Goal: Find specific page/section: Find specific page/section

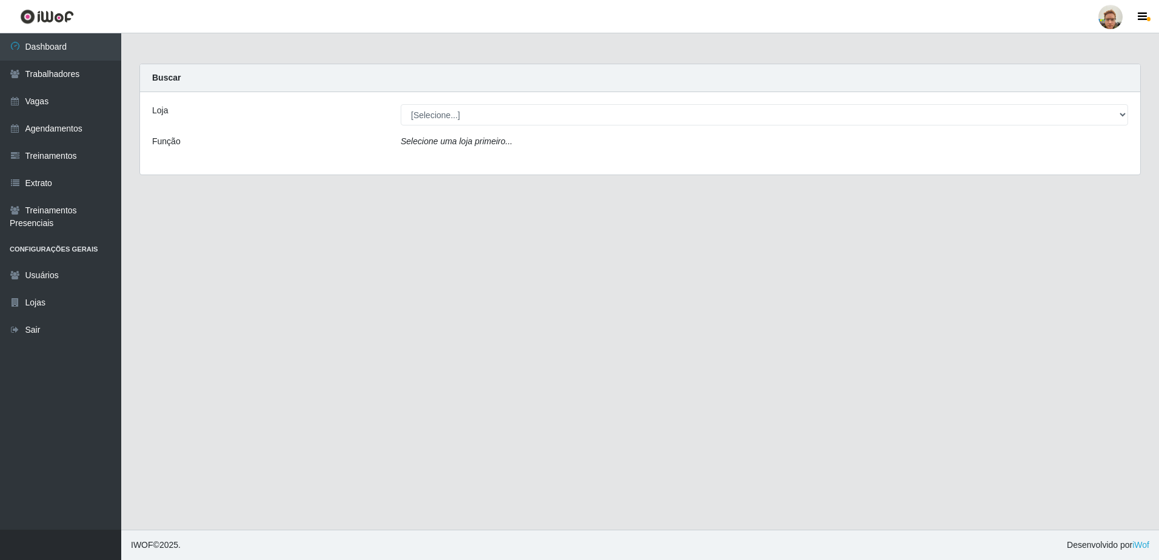
click at [416, 102] on div "Loja [Selecione...] São Francisco Mercado Função Selecione uma loja primeiro..." at bounding box center [640, 133] width 1000 height 82
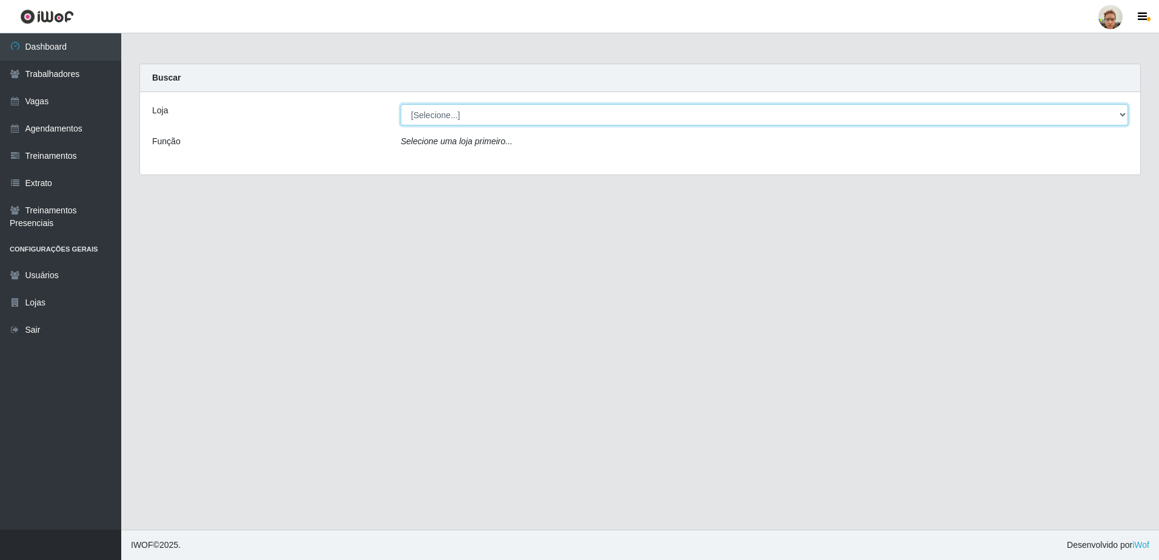
click at [425, 121] on select "[Selecione...] [GEOGRAPHIC_DATA]" at bounding box center [764, 114] width 727 height 21
select select "168"
click at [401, 104] on select "[Selecione...] [GEOGRAPHIC_DATA]" at bounding box center [764, 114] width 727 height 21
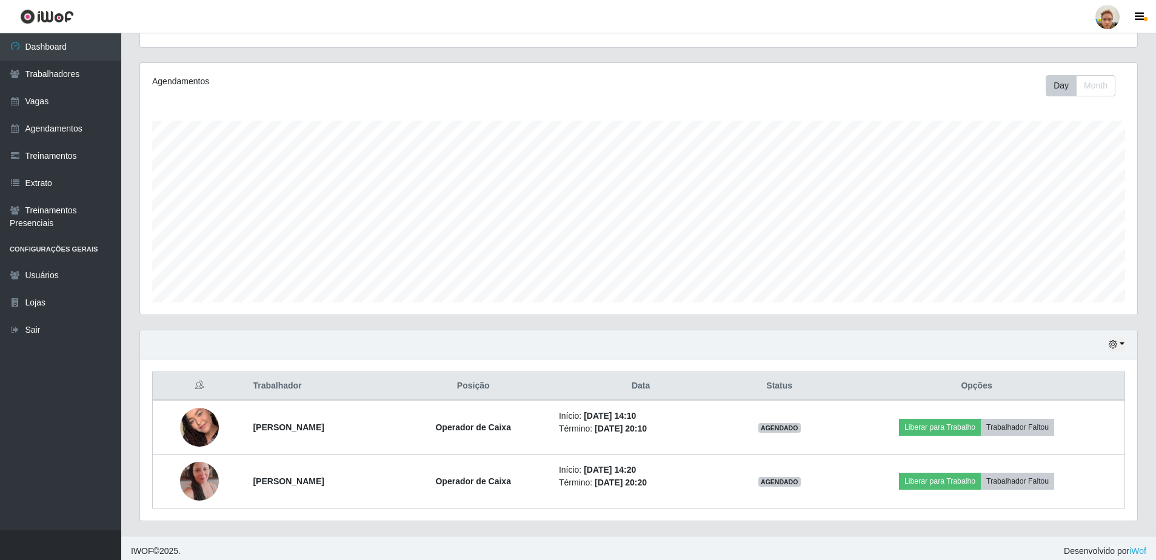
scroll to position [137, 0]
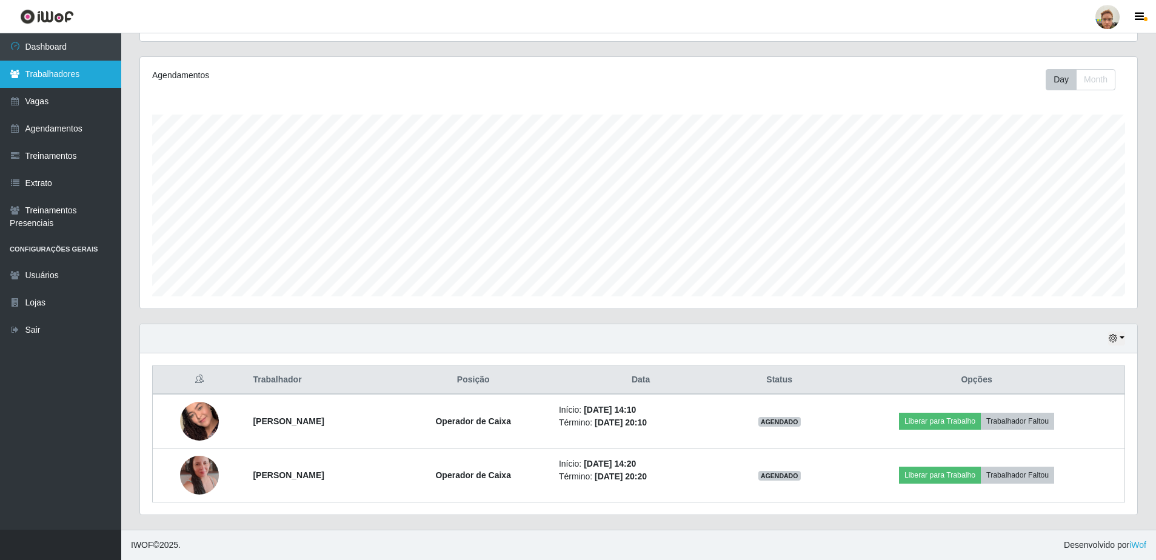
click at [68, 65] on link "Trabalhadores" at bounding box center [60, 74] width 121 height 27
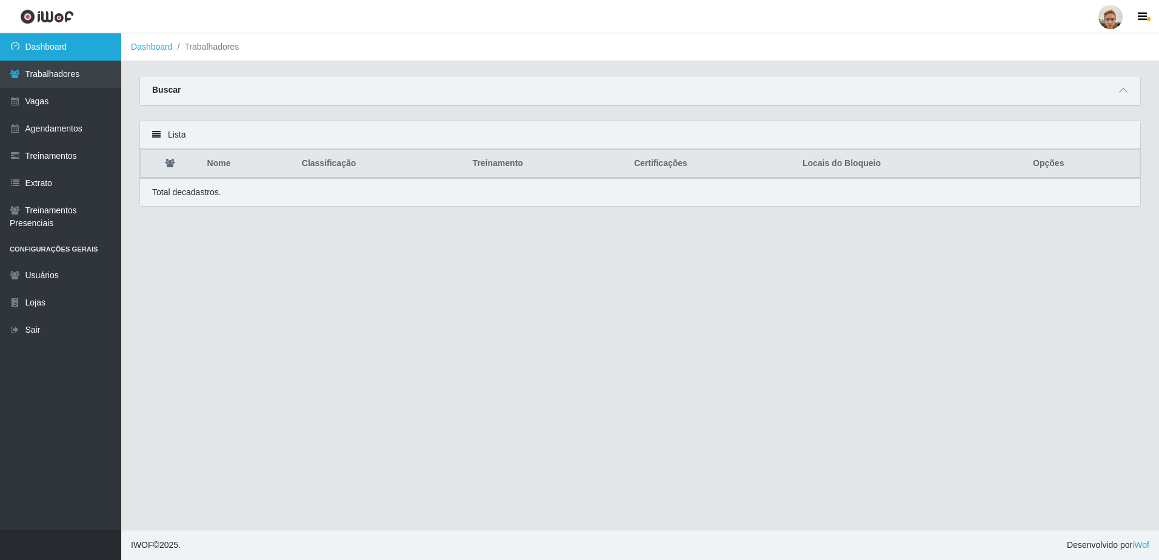
click at [41, 48] on link "Dashboard" at bounding box center [60, 46] width 121 height 27
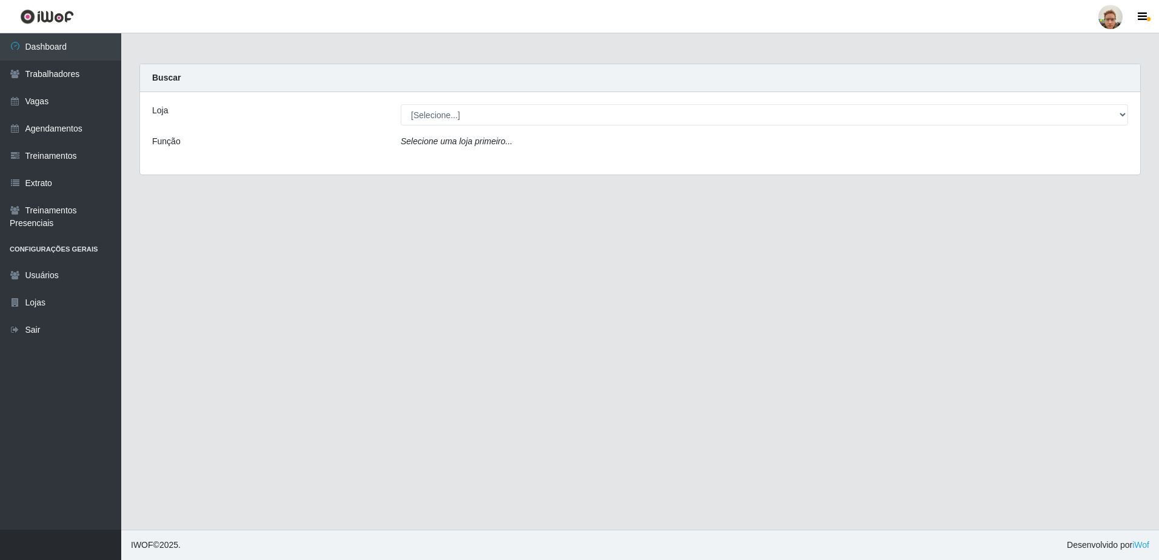
drag, startPoint x: 448, startPoint y: 103, endPoint x: 448, endPoint y: 121, distance: 18.2
click at [448, 107] on div "Loja [Selecione...] São Francisco Mercado Função Selecione uma loja primeiro..." at bounding box center [640, 133] width 1000 height 82
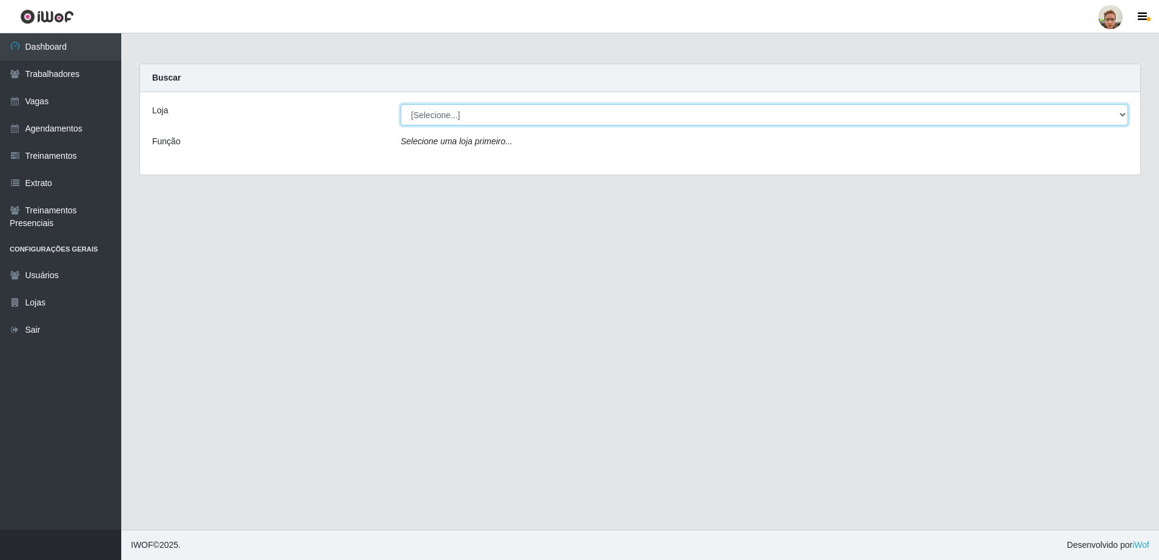
click at [450, 123] on select "[Selecione...] [GEOGRAPHIC_DATA]" at bounding box center [764, 114] width 727 height 21
select select "168"
click at [401, 104] on select "[Selecione...] [GEOGRAPHIC_DATA]" at bounding box center [764, 114] width 727 height 21
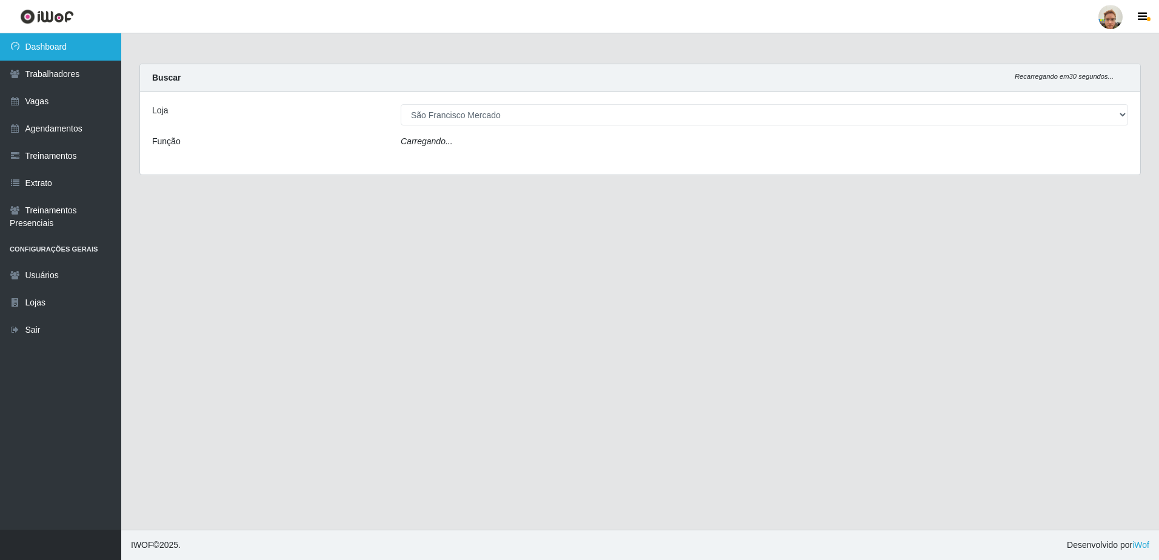
click at [74, 41] on link "Dashboard" at bounding box center [60, 46] width 121 height 27
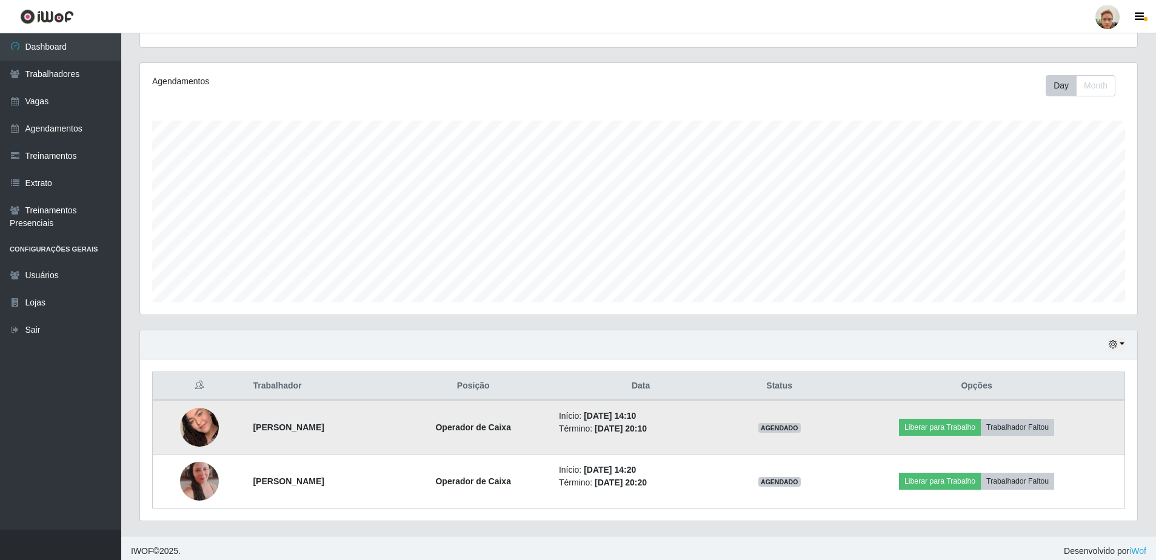
scroll to position [137, 0]
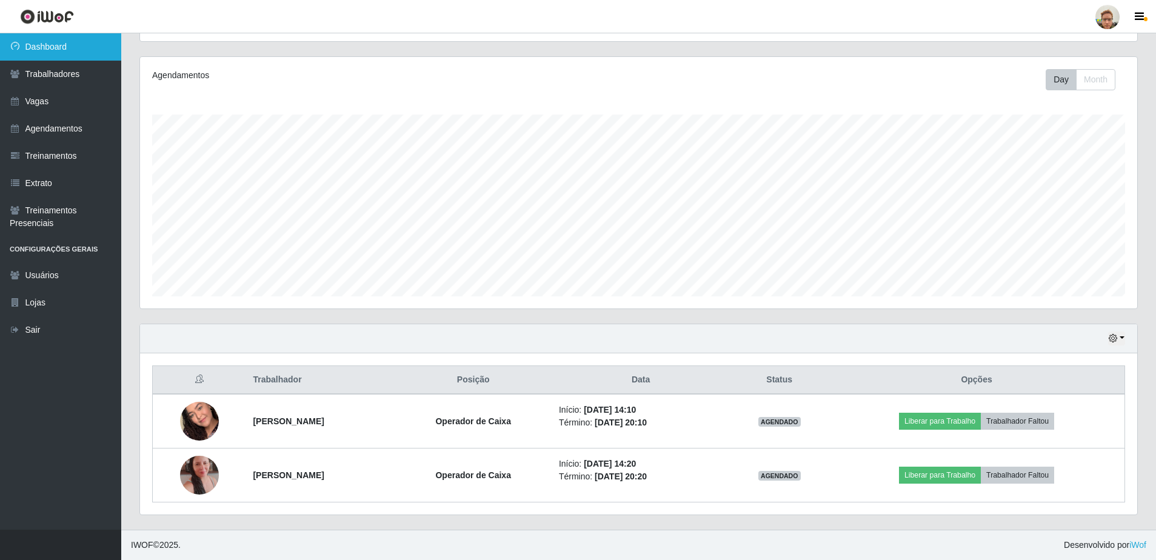
click at [68, 48] on link "Dashboard" at bounding box center [60, 46] width 121 height 27
